Goal: Transaction & Acquisition: Book appointment/travel/reservation

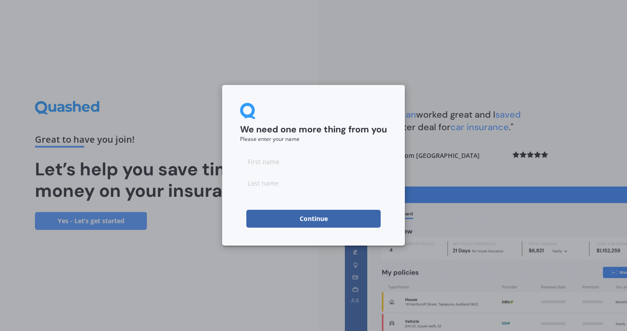
click at [283, 165] on input at bounding box center [313, 162] width 147 height 18
type input "helena"
click at [277, 184] on input at bounding box center [313, 183] width 147 height 18
type input "brozova"
click at [323, 223] on button "Continue" at bounding box center [313, 219] width 134 height 18
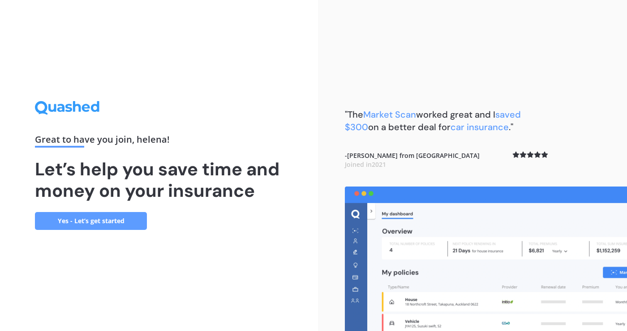
click at [107, 230] on link "Yes - Let’s get started" at bounding box center [91, 221] width 112 height 18
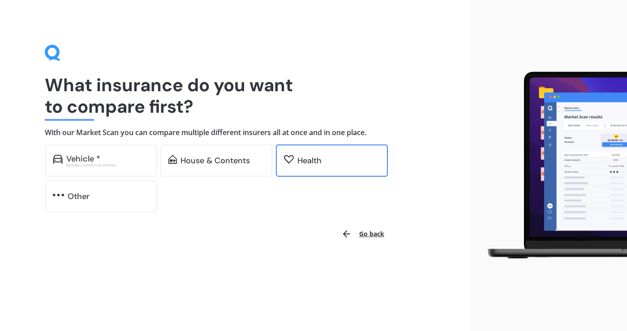
click at [314, 159] on div "Health" at bounding box center [309, 160] width 24 height 9
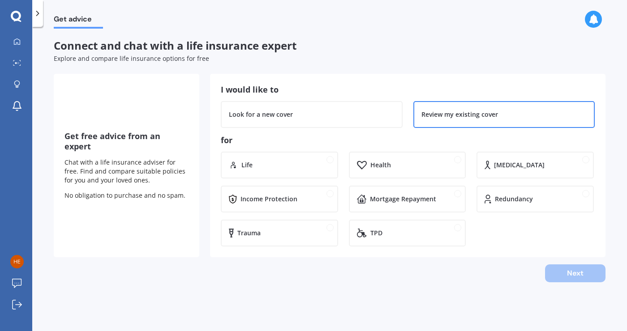
click at [475, 118] on div "Review my existing cover" at bounding box center [459, 114] width 77 height 9
click at [408, 166] on div "Health" at bounding box center [413, 165] width 87 height 9
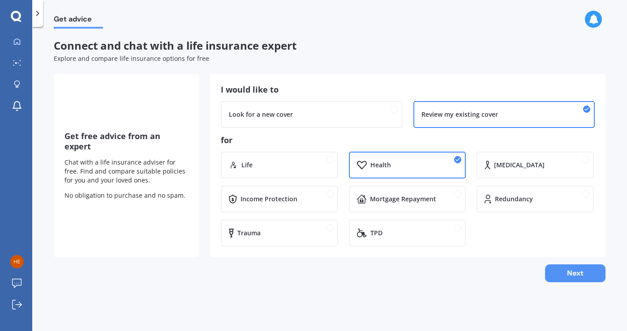
click at [575, 279] on button "Next" at bounding box center [575, 274] width 60 height 18
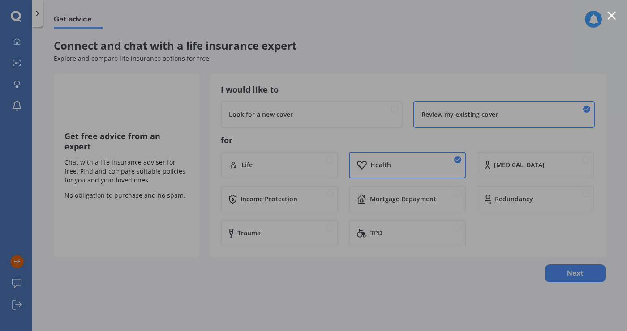
click at [605, 24] on div at bounding box center [313, 165] width 627 height 331
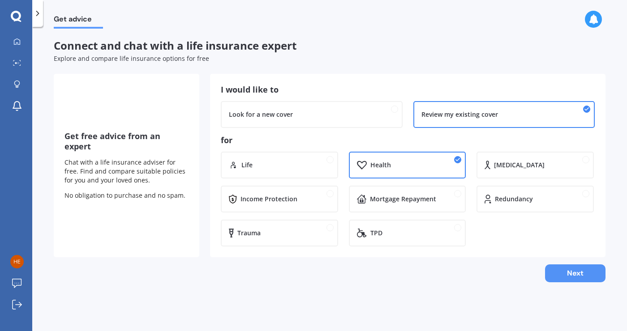
click at [583, 274] on button "Next" at bounding box center [575, 274] width 60 height 18
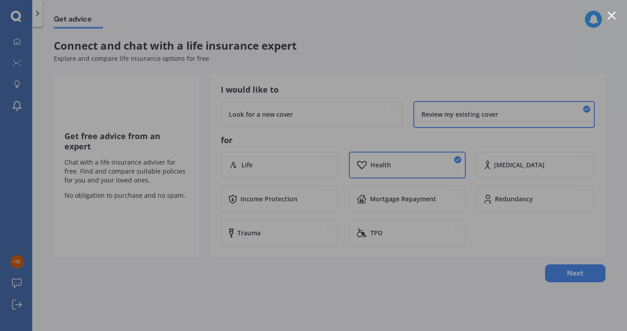
click at [612, 19] on div at bounding box center [611, 15] width 9 height 9
